Goal: Check status: Check status

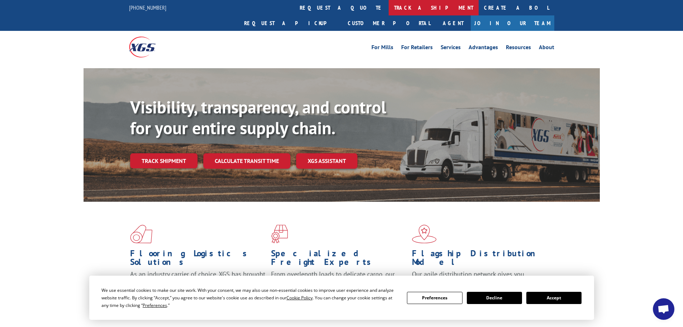
click at [389, 8] on link "track a shipment" at bounding box center [434, 7] width 90 height 15
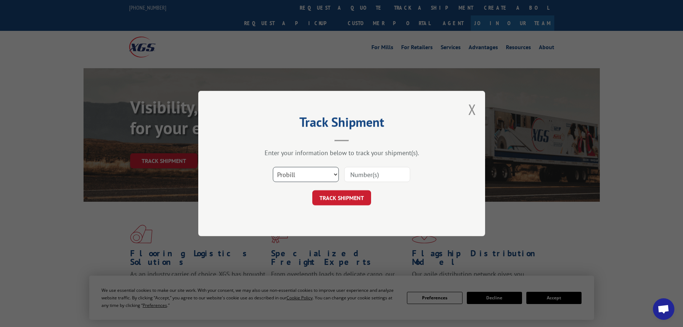
drag, startPoint x: 314, startPoint y: 169, endPoint x: 307, endPoint y: 171, distance: 7.3
click at [314, 169] on select "Select category... Probill BOL PO" at bounding box center [306, 174] width 66 height 15
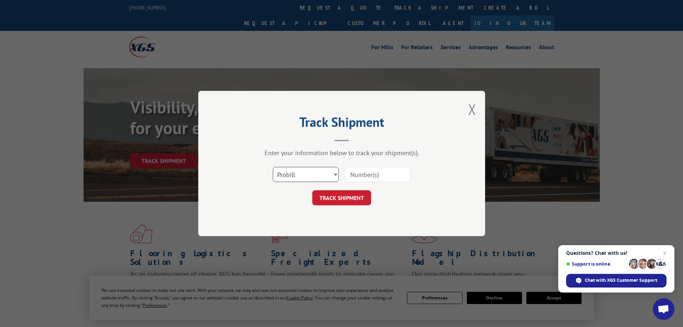
select select "bol"
click at [273, 167] on select "Select category... Probill BOL PO" at bounding box center [306, 174] width 66 height 15
click at [361, 171] on input at bounding box center [377, 174] width 66 height 15
paste input "7064600"
type input "7064600"
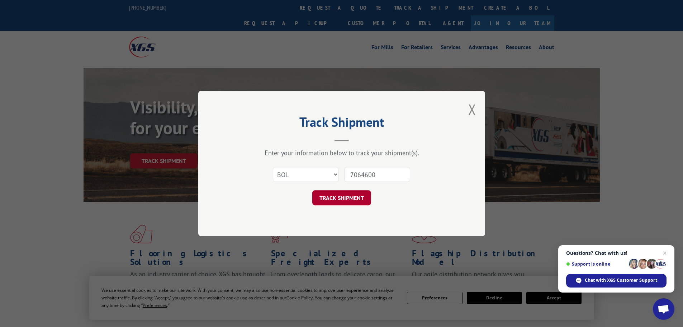
click at [357, 196] on button "TRACK SHIPMENT" at bounding box center [341, 197] width 59 height 15
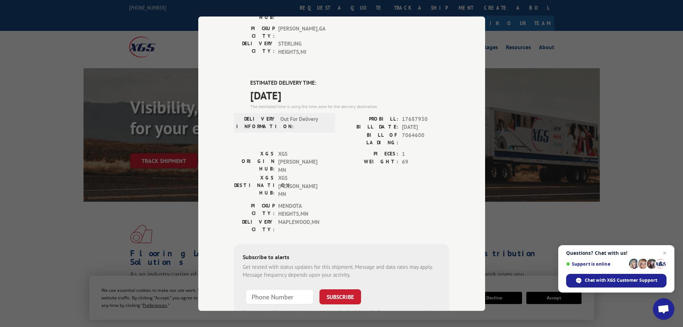
scroll to position [160, 0]
